Goal: Task Accomplishment & Management: Complete application form

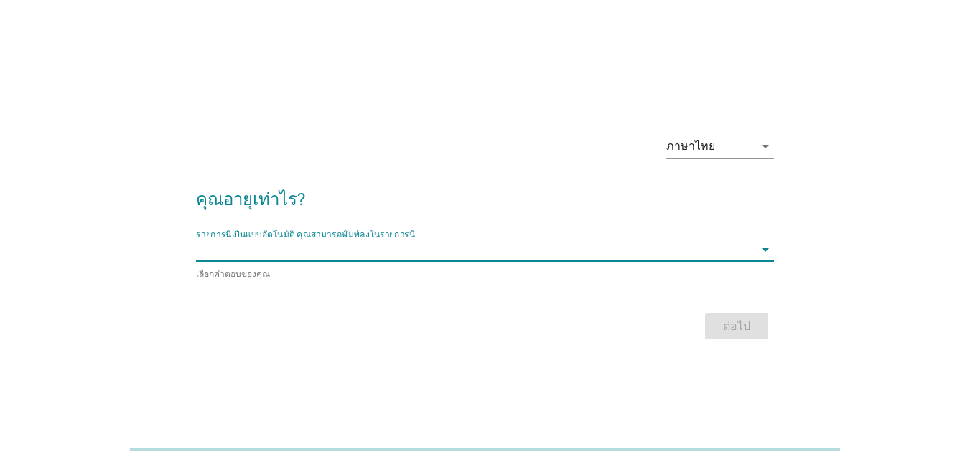
click at [312, 259] on input "รายการนี้เป็นแบบอัตโนมัติ คุณสามารถพิมพ์ลงในรายการนี้" at bounding box center [475, 249] width 558 height 23
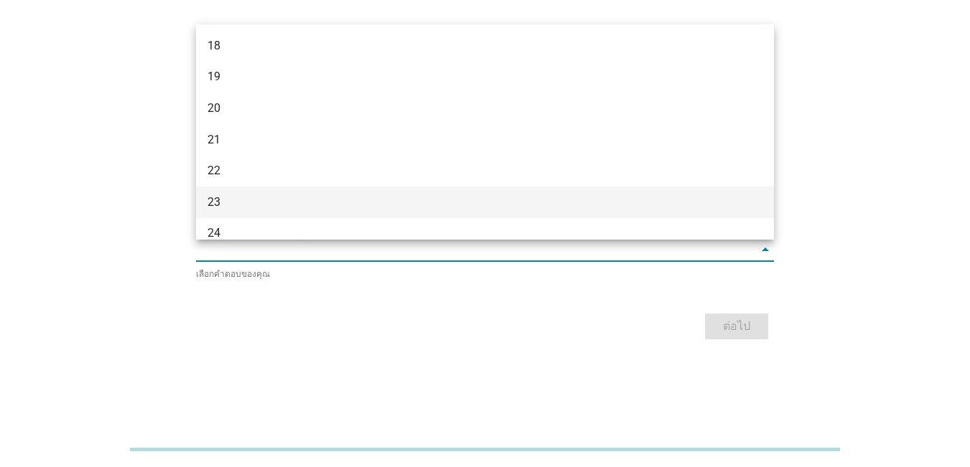
click at [291, 194] on div "23" at bounding box center [462, 202] width 509 height 17
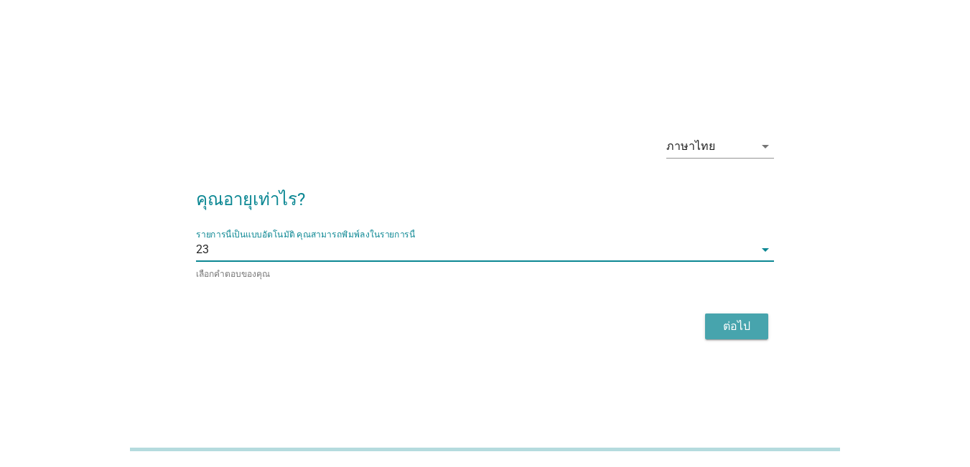
click at [732, 325] on div "ต่อไป" at bounding box center [737, 326] width 40 height 17
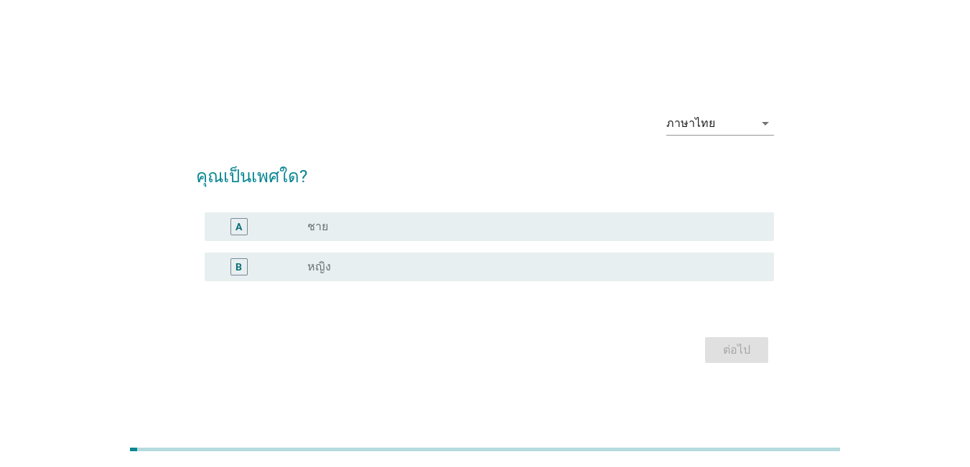
click at [434, 272] on div "radio_button_unchecked หญิง" at bounding box center [529, 267] width 444 height 14
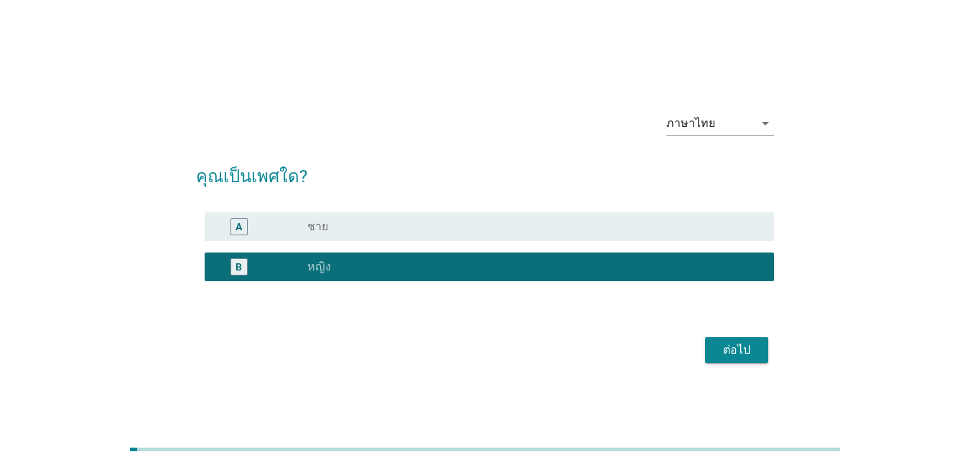
click at [752, 355] on div "ต่อไป" at bounding box center [737, 350] width 40 height 17
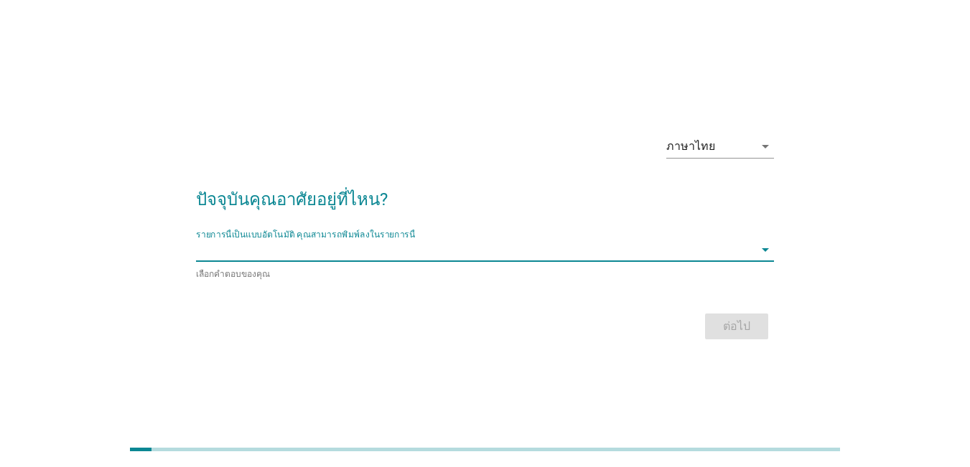
click at [482, 249] on input "รายการนี้เป็นแบบอัตโนมัติ คุณสามารถพิมพ์ลงในรายการนี้" at bounding box center [475, 249] width 558 height 23
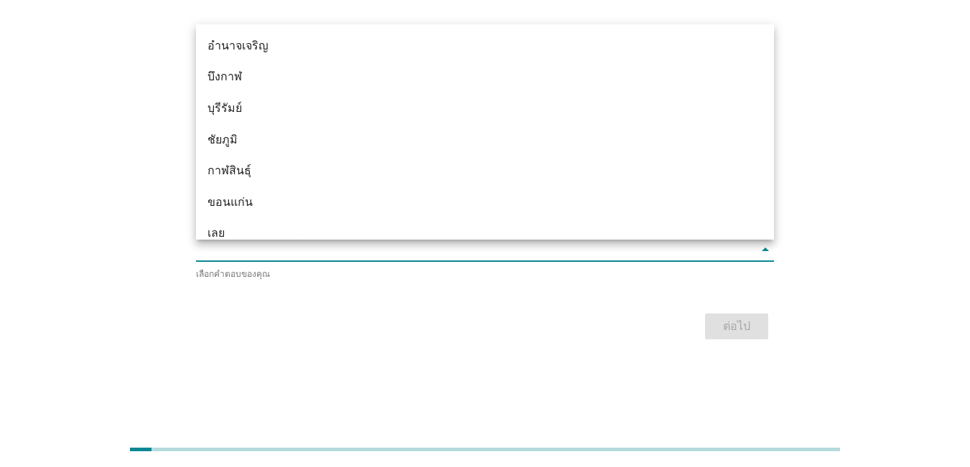
type input "ภ"
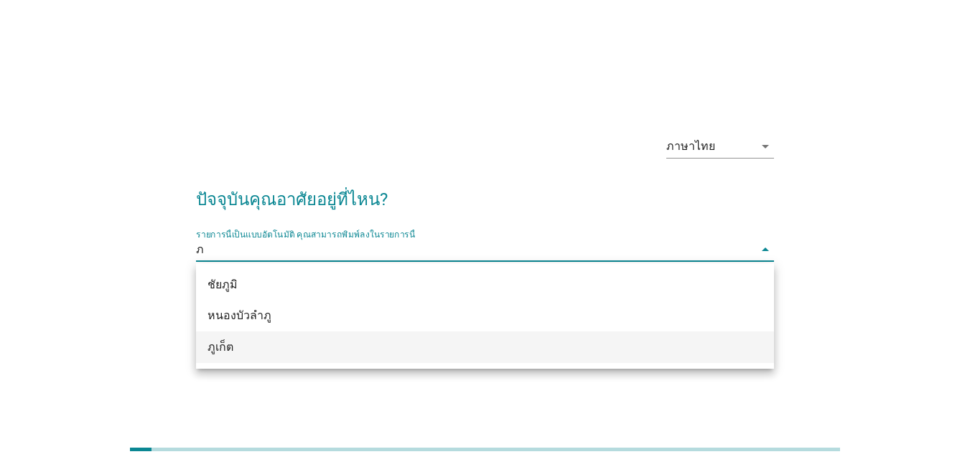
click at [424, 358] on div "ภูเก็ต" at bounding box center [485, 348] width 578 height 32
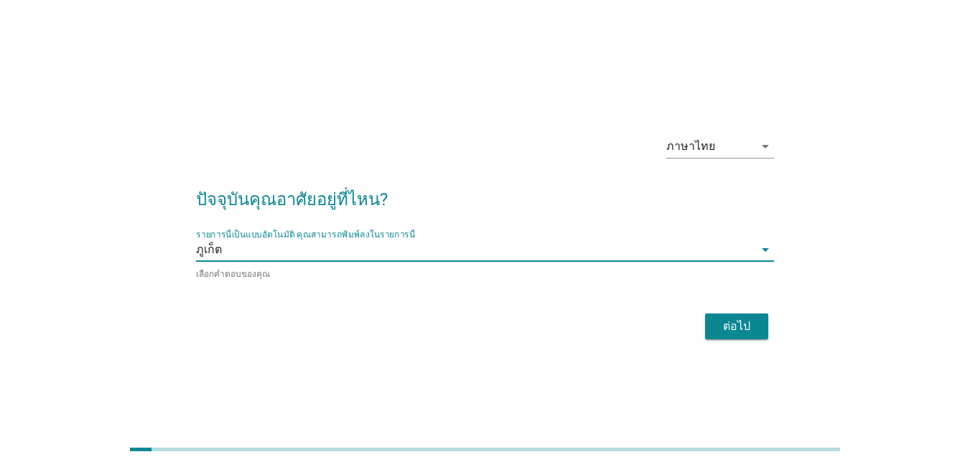
click at [717, 327] on div "ต่อไป" at bounding box center [737, 326] width 40 height 17
